Goal: Transaction & Acquisition: Book appointment/travel/reservation

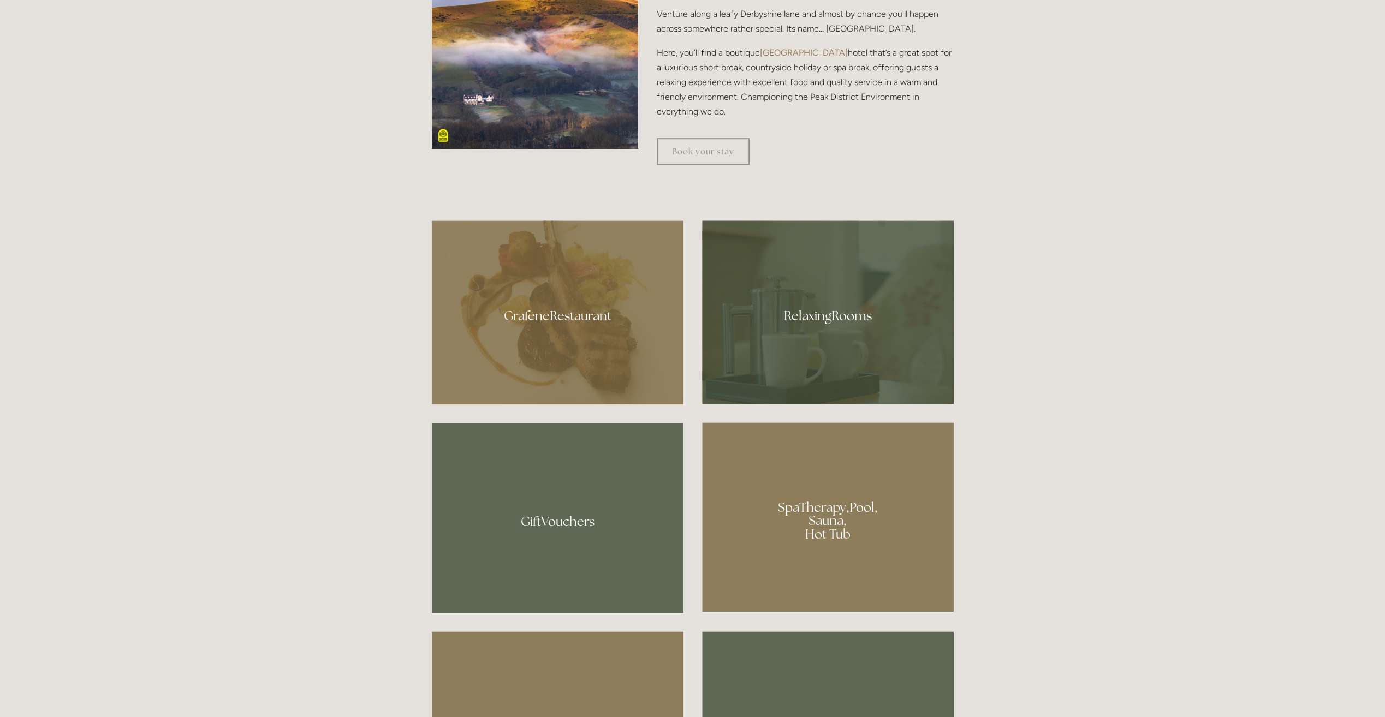
scroll to position [764, 0]
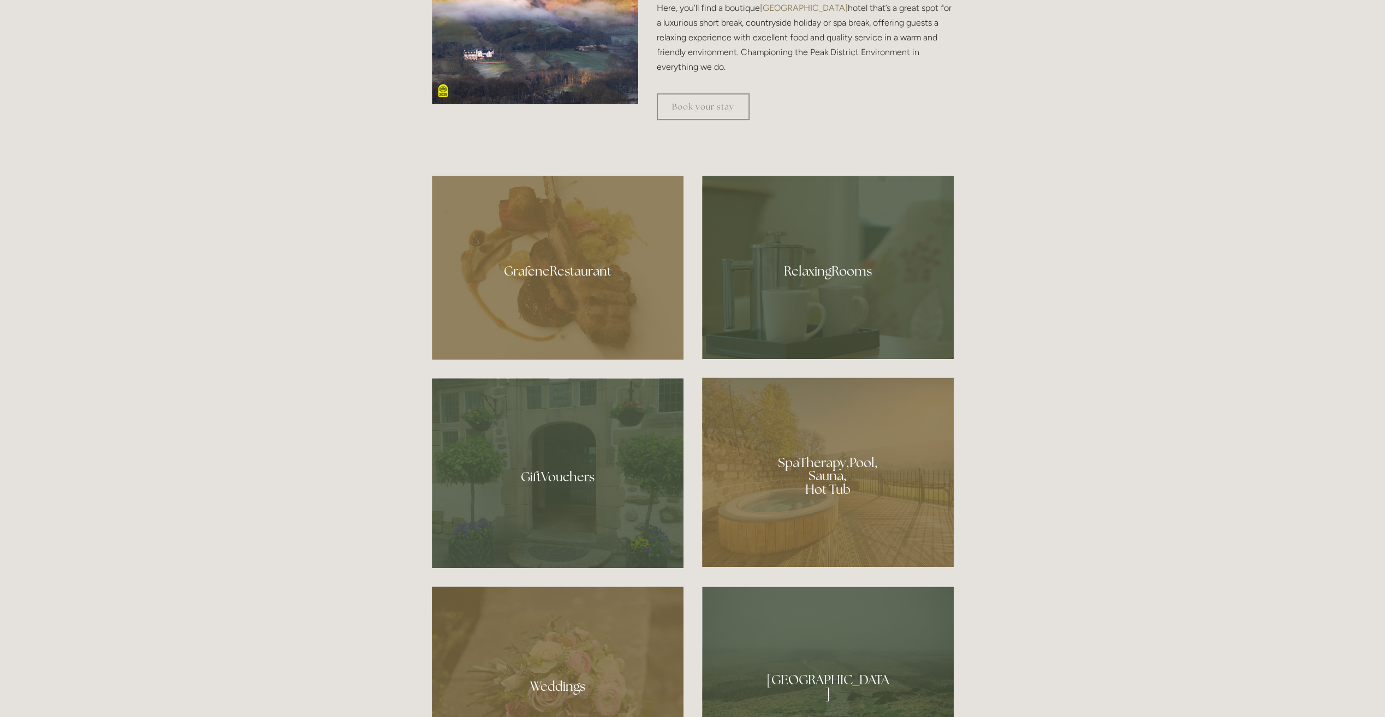
click at [821, 487] on div at bounding box center [828, 472] width 252 height 189
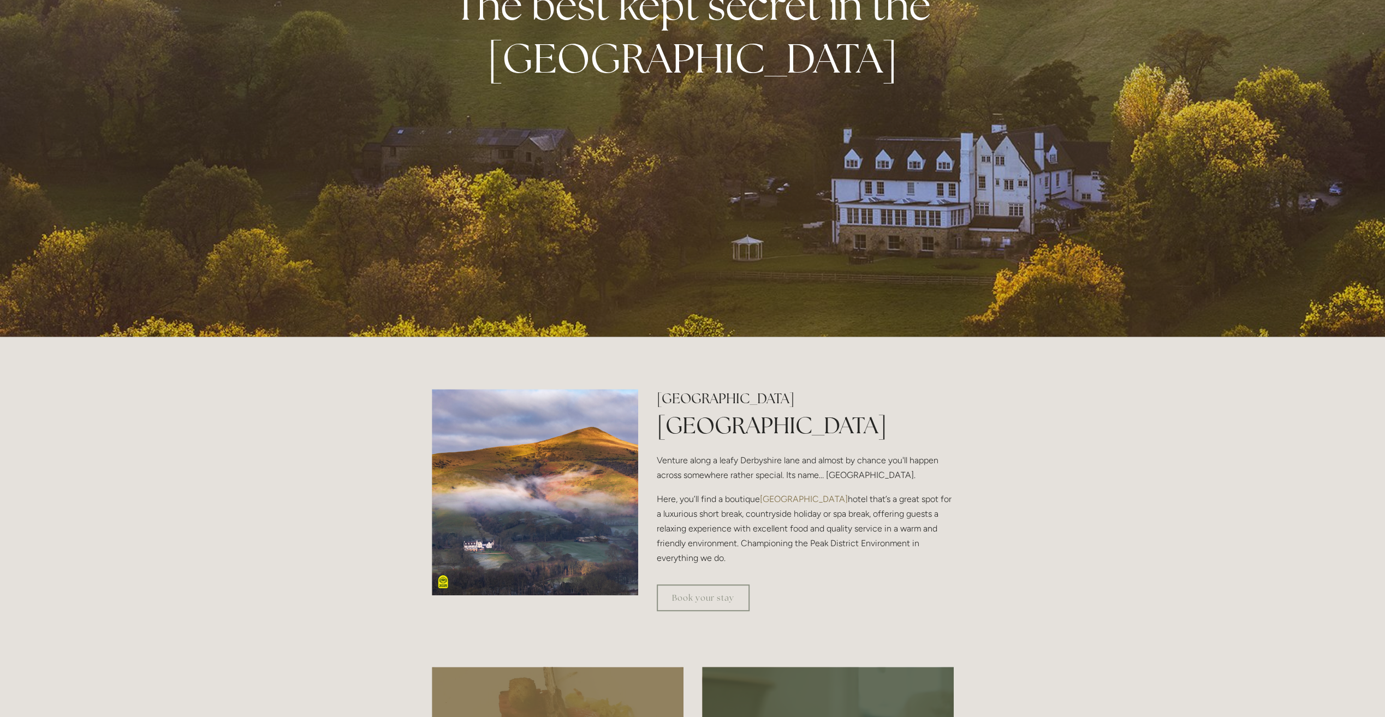
scroll to position [0, 0]
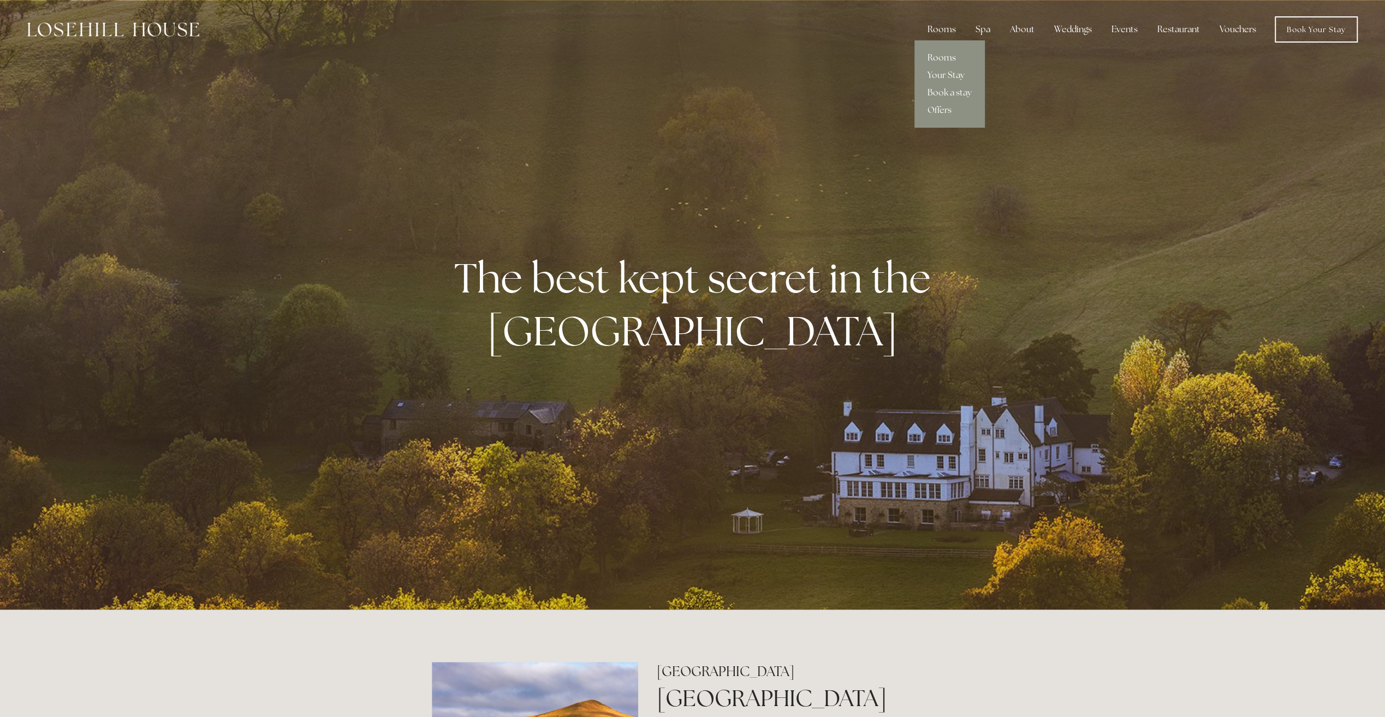
click at [945, 28] on div "Rooms" at bounding box center [942, 30] width 46 height 22
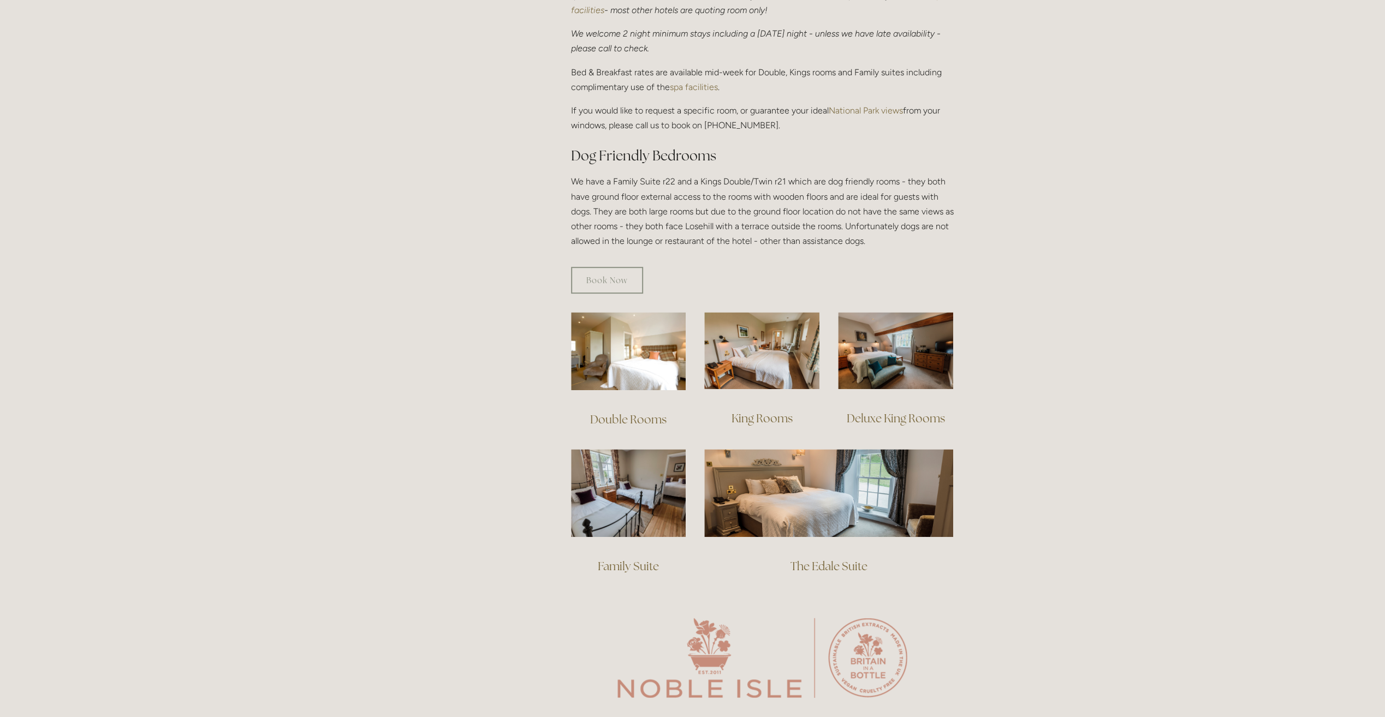
scroll to position [491, 0]
click at [631, 337] on img at bounding box center [628, 350] width 115 height 78
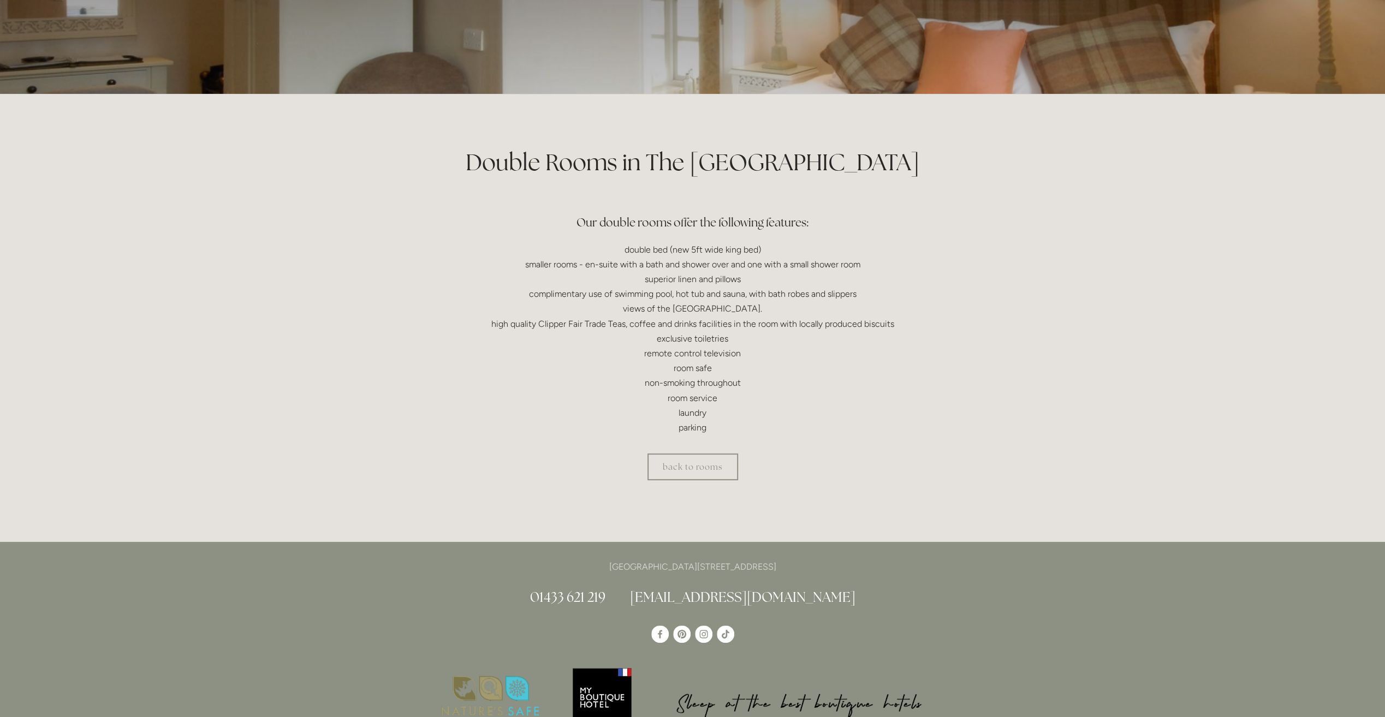
scroll to position [164, 0]
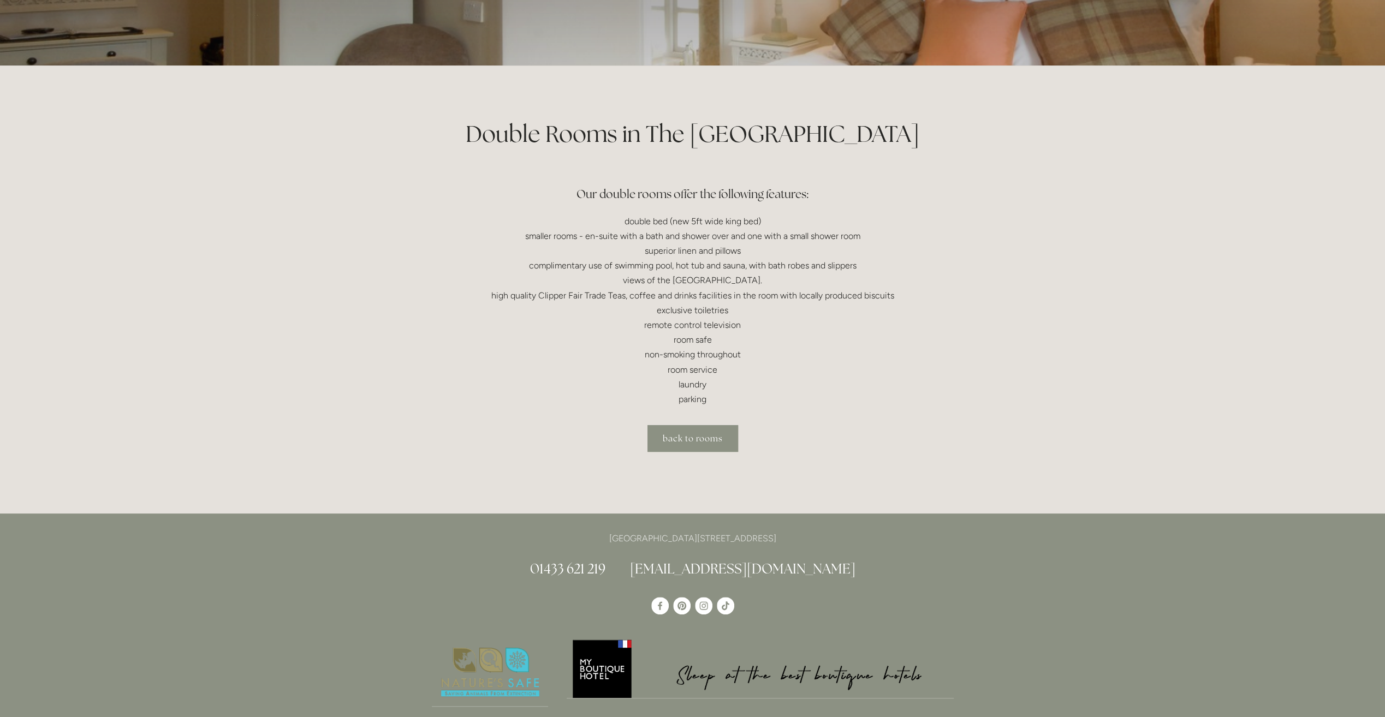
click at [705, 438] on link "back to rooms" at bounding box center [693, 438] width 91 height 27
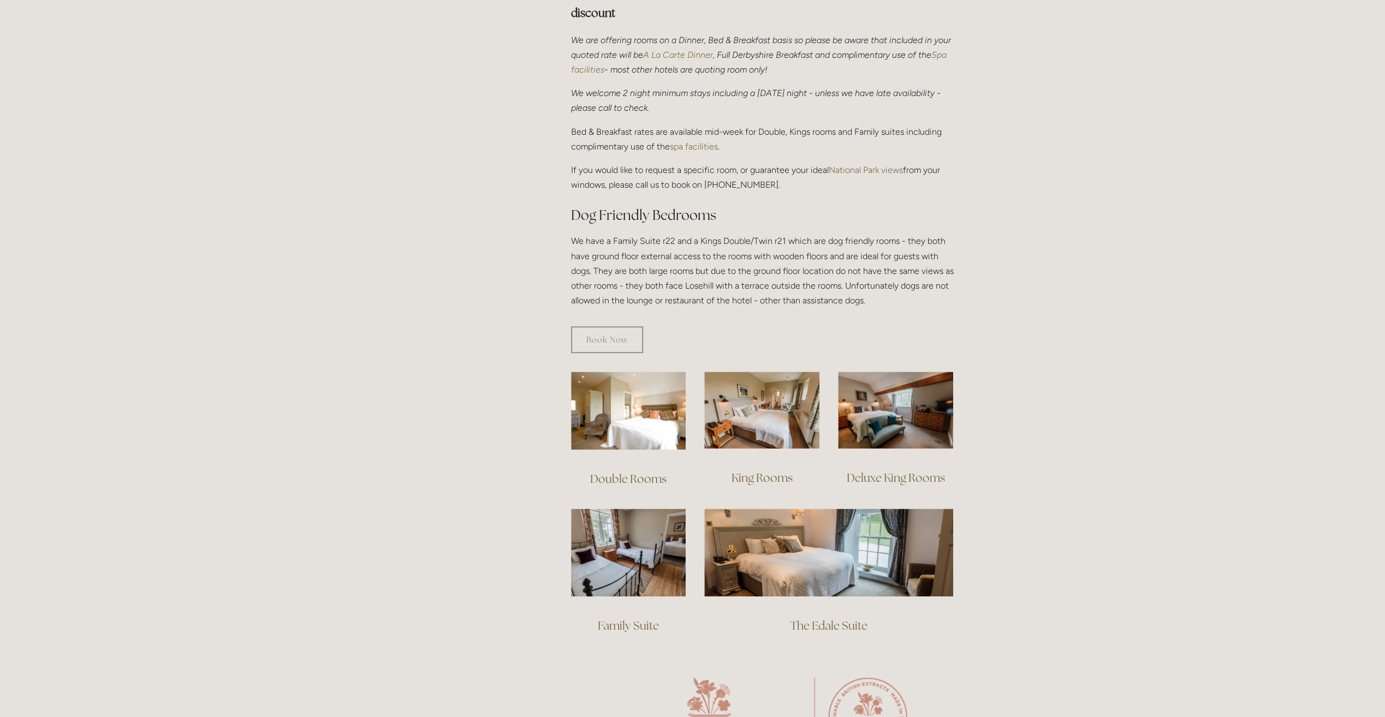
scroll to position [437, 0]
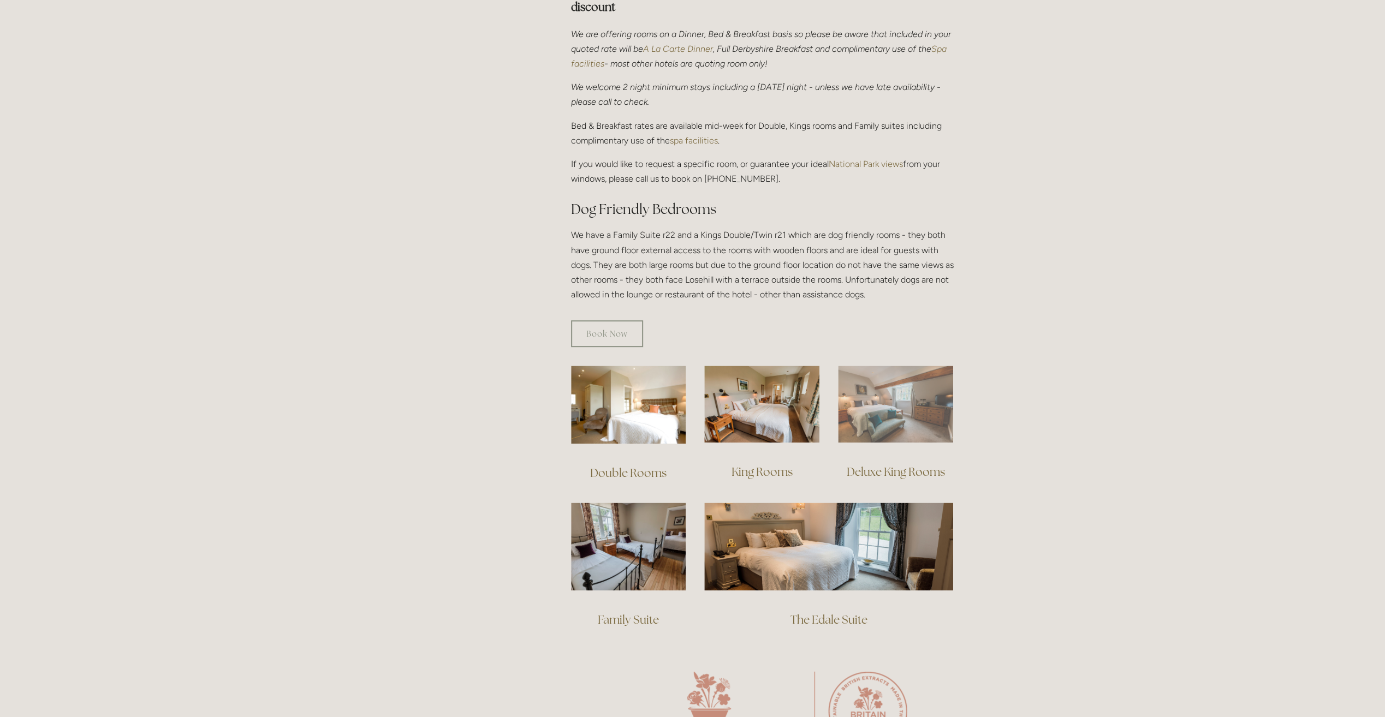
click at [894, 388] on img at bounding box center [895, 404] width 115 height 77
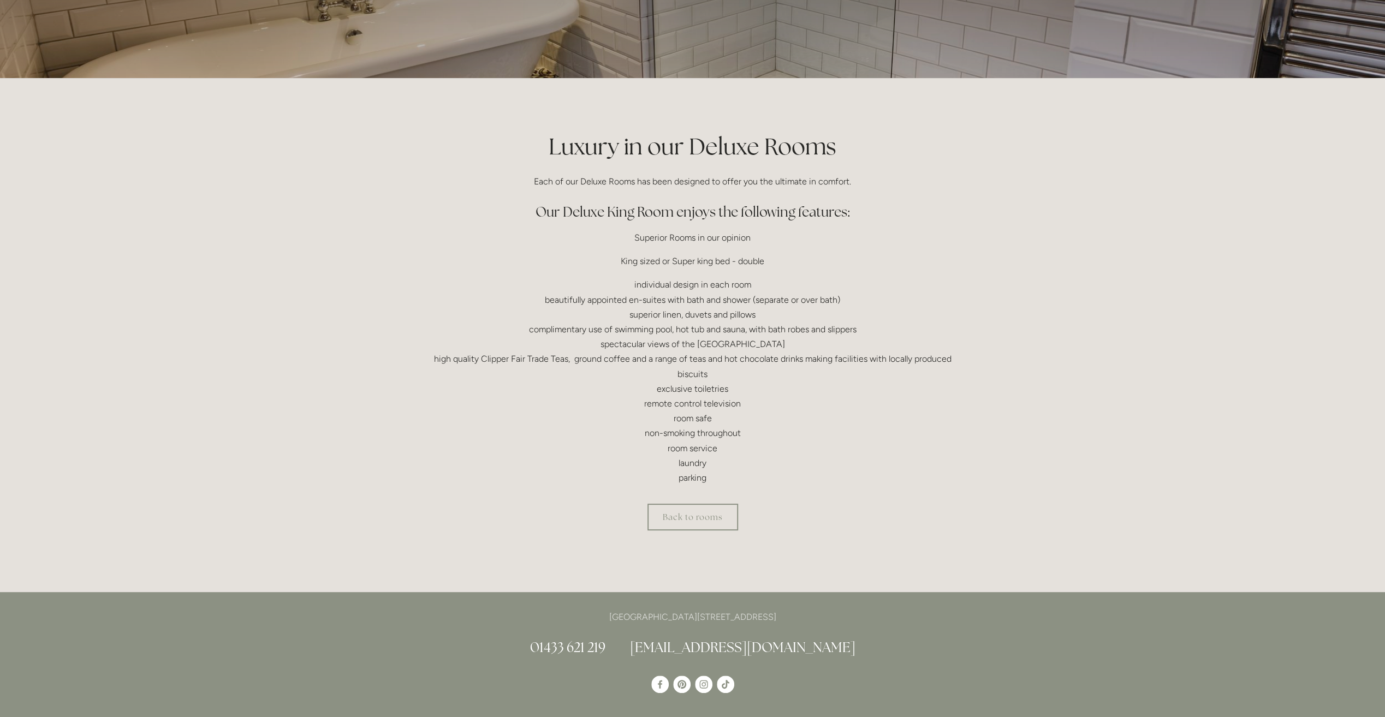
scroll to position [164, 0]
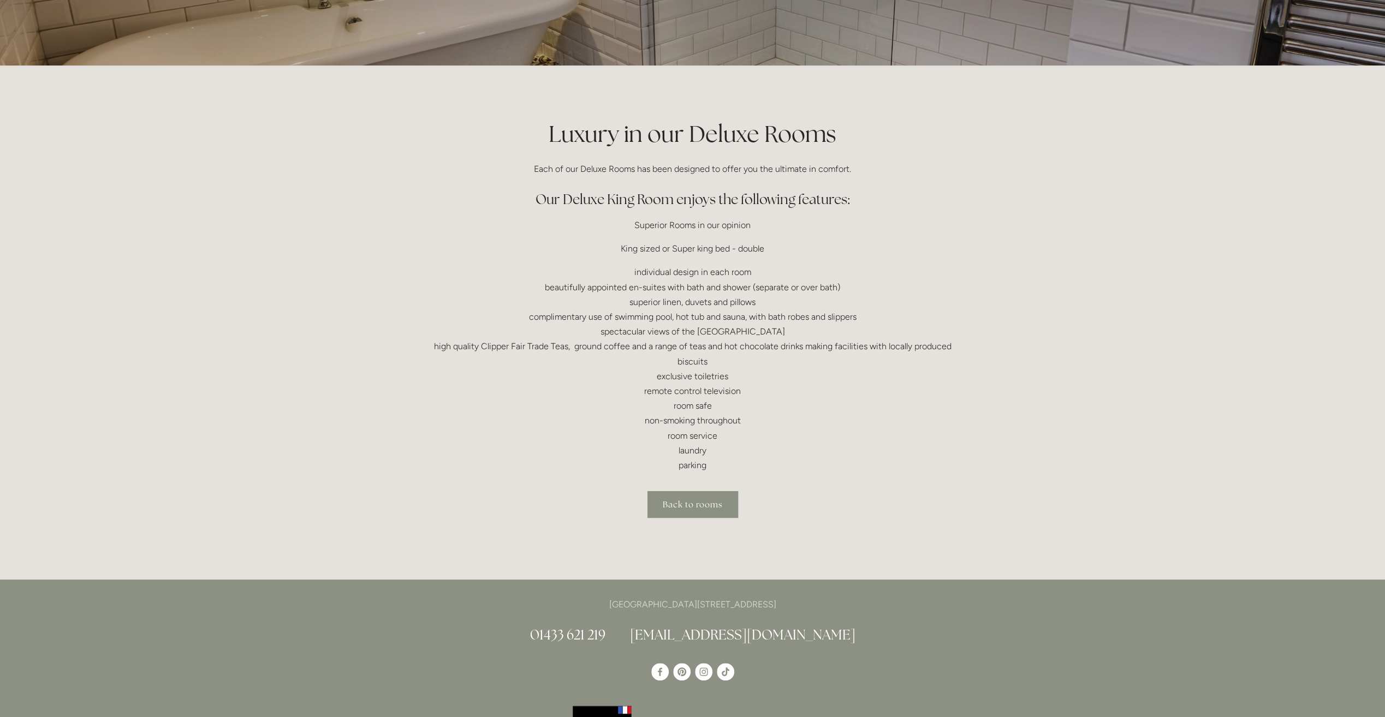
click at [706, 507] on link "Back to rooms" at bounding box center [693, 504] width 91 height 27
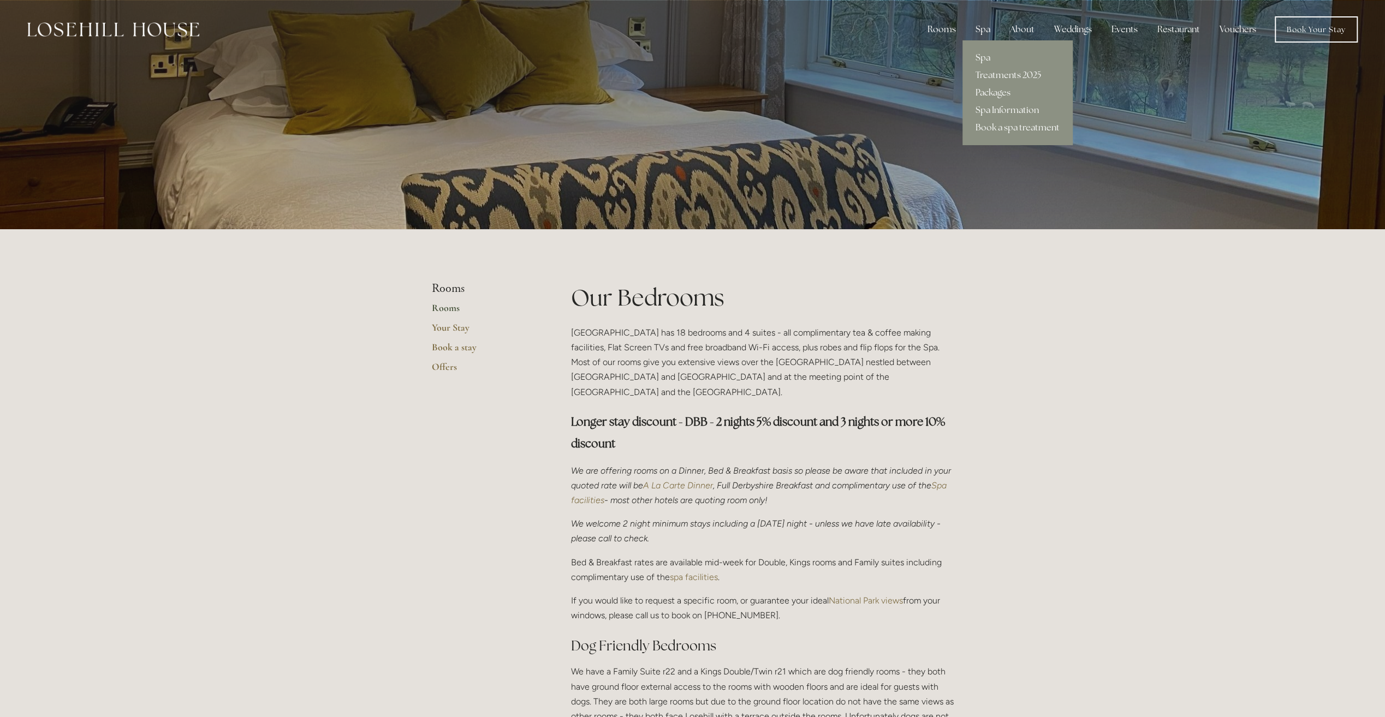
click at [986, 31] on div "Spa" at bounding box center [983, 30] width 32 height 22
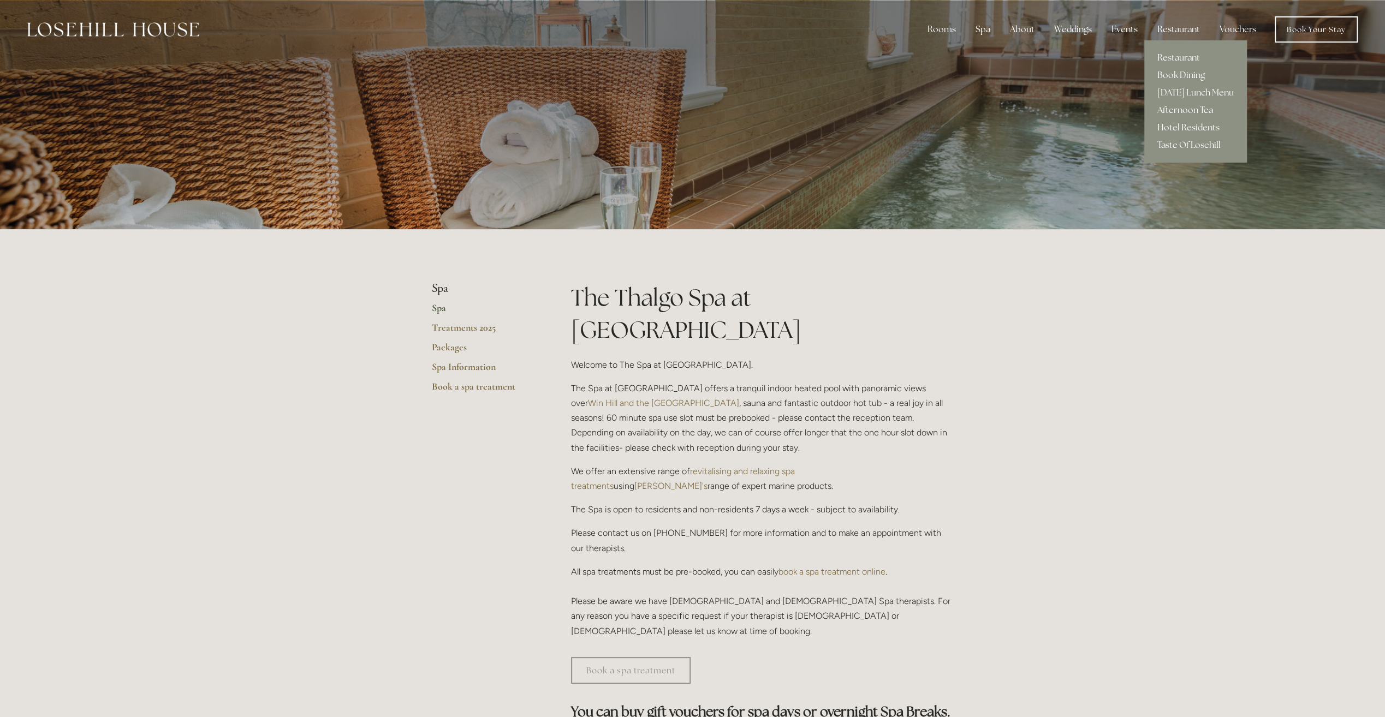
click at [1181, 27] on div "Restaurant" at bounding box center [1179, 30] width 60 height 22
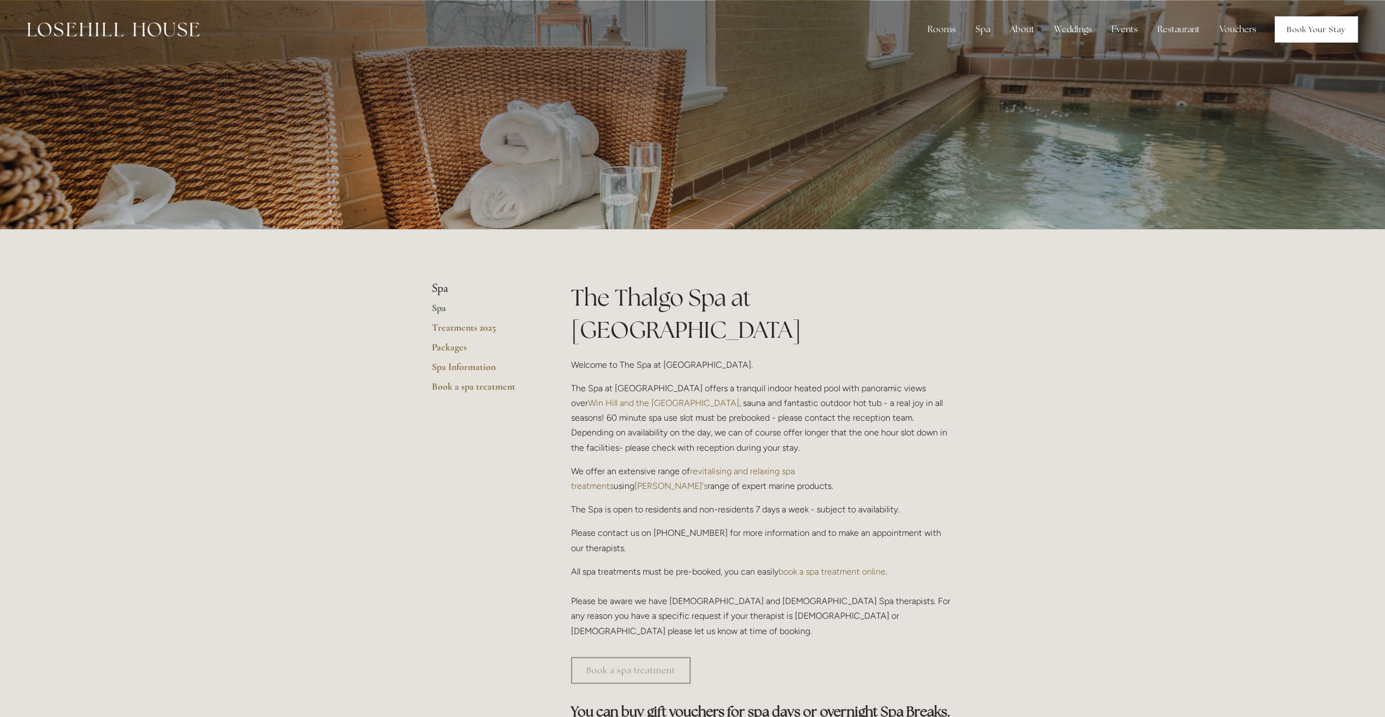
click at [1321, 28] on link "Book Your Stay" at bounding box center [1316, 29] width 83 height 26
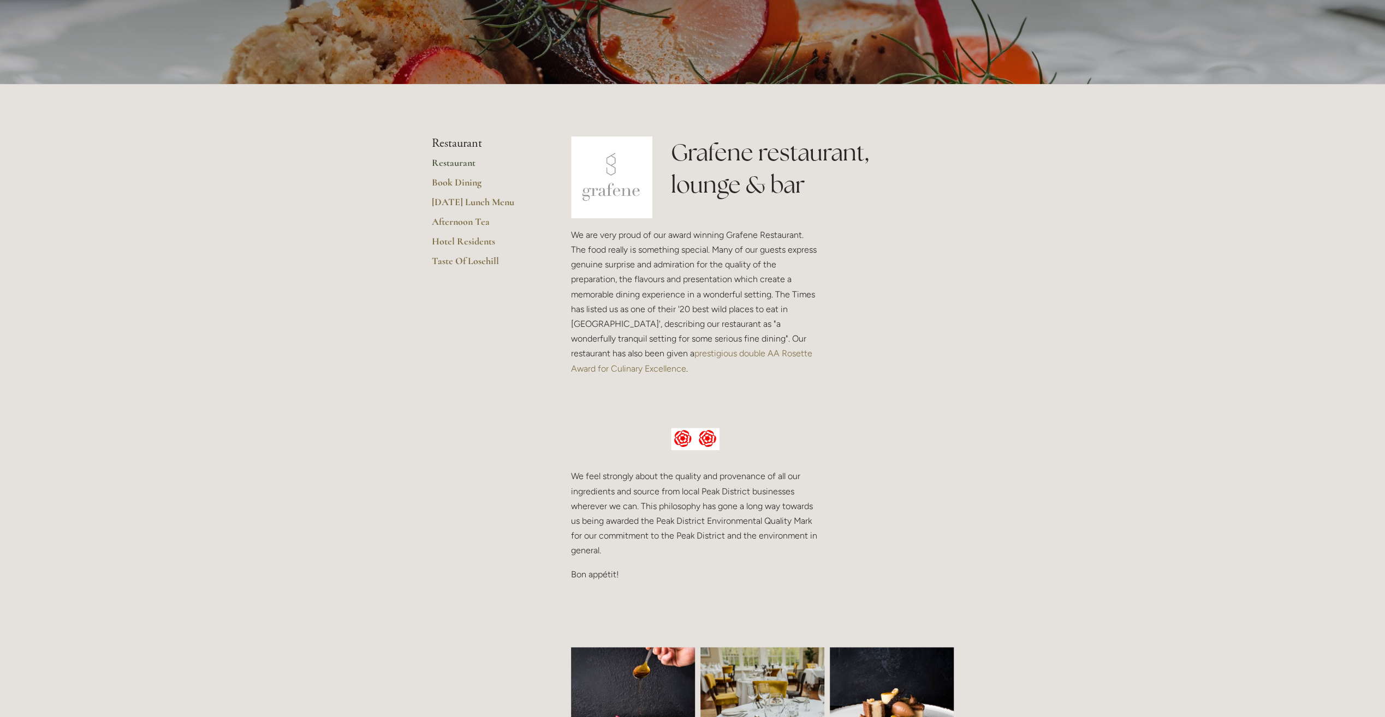
scroll to position [164, 0]
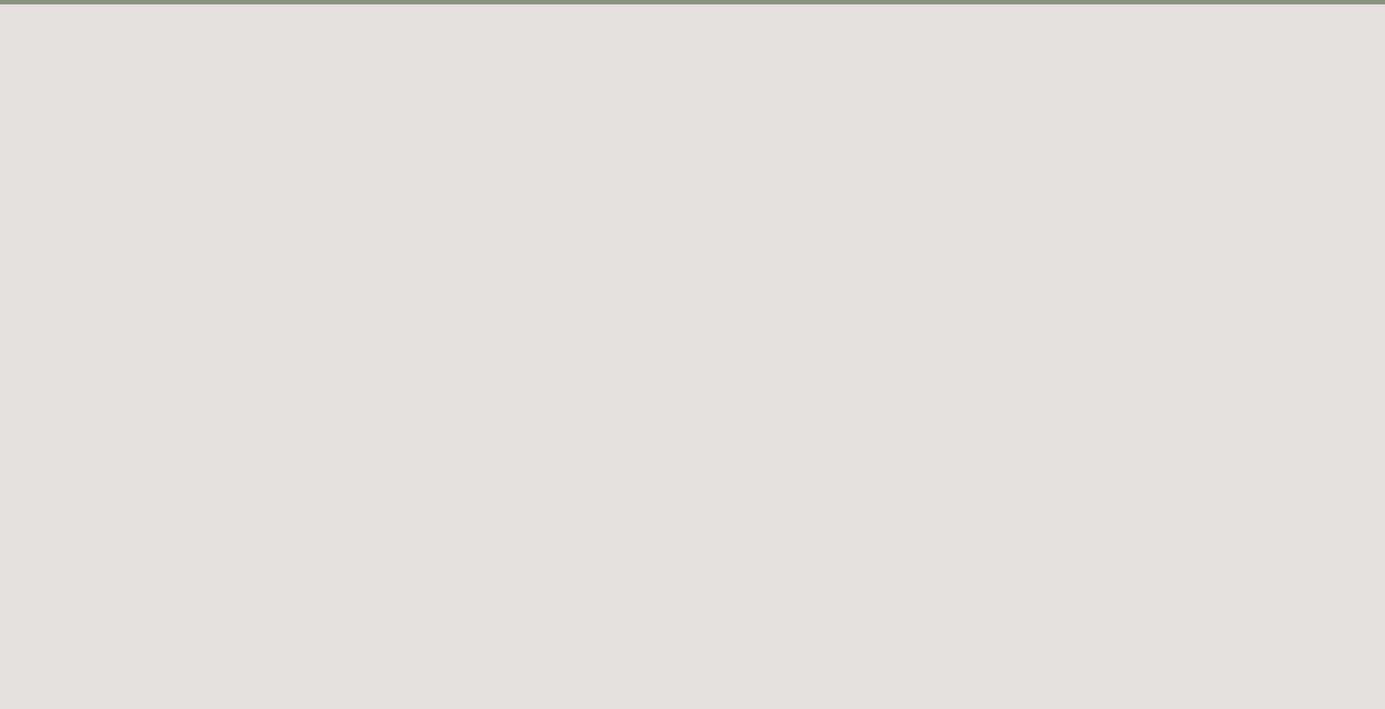
scroll to position [60, 0]
